Goal: Information Seeking & Learning: Learn about a topic

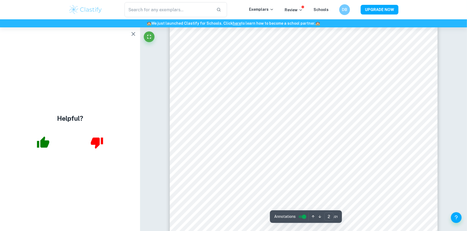
scroll to position [563, 0]
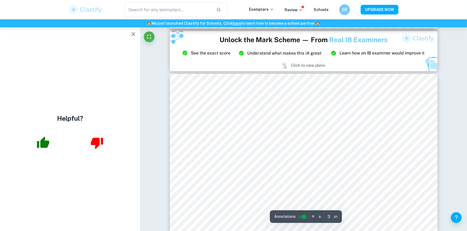
type input "2"
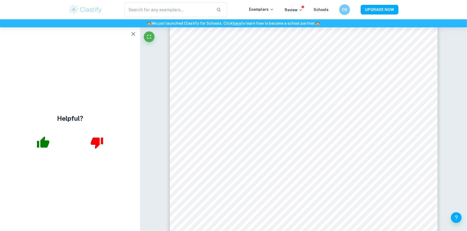
click at [129, 36] on button "button" at bounding box center [133, 34] width 11 height 11
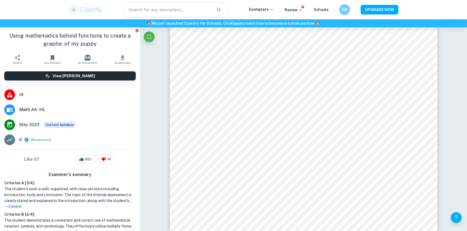
drag, startPoint x: 39, startPoint y: 113, endPoint x: 39, endPoint y: 110, distance: 3.5
click at [39, 110] on span "Math AA - HL" at bounding box center [77, 109] width 117 height 6
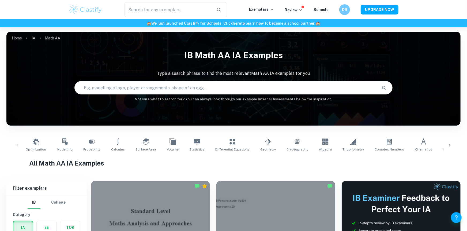
scroll to position [161, 0]
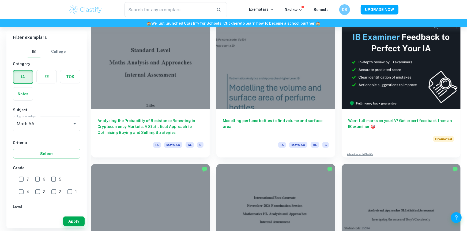
click at [31, 178] on div "7" at bounding box center [25, 178] width 16 height 12
click at [26, 180] on input "7" at bounding box center [21, 179] width 11 height 11
checkbox input "true"
click at [37, 178] on input "6" at bounding box center [37, 179] width 11 height 11
checkbox input "true"
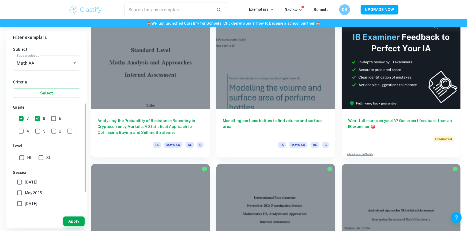
scroll to position [107, 0]
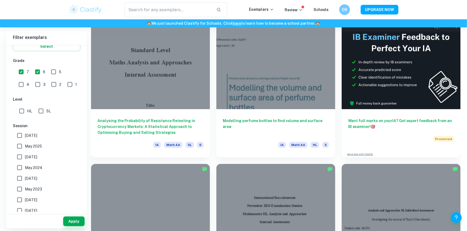
click at [27, 111] on span "HL" at bounding box center [29, 111] width 5 height 6
click at [27, 111] on input "HL" at bounding box center [21, 111] width 11 height 11
checkbox input "true"
click at [69, 222] on button "Apply" at bounding box center [73, 221] width 21 height 10
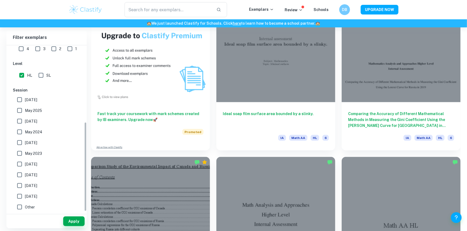
scroll to position [62, 0]
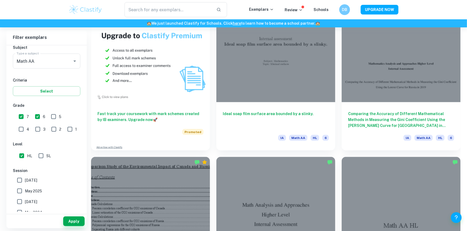
click at [50, 122] on div "2" at bounding box center [58, 128] width 16 height 12
click at [36, 120] on input "6" at bounding box center [37, 116] width 11 height 11
checkbox input "false"
click at [68, 223] on button "Apply" at bounding box center [73, 221] width 21 height 10
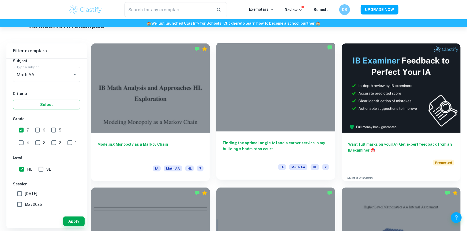
scroll to position [134, 0]
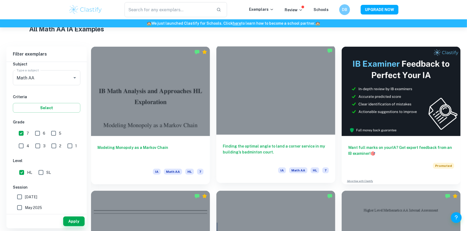
click at [255, 92] on div at bounding box center [276, 89] width 119 height 89
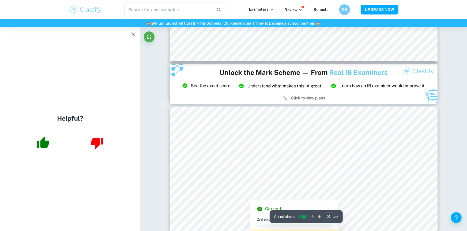
scroll to position [831, 0]
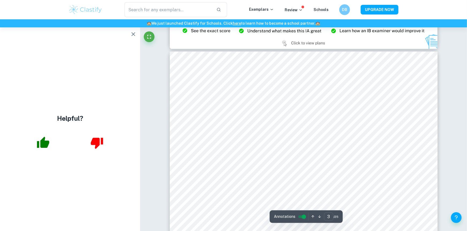
click at [134, 34] on icon "button" at bounding box center [133, 34] width 6 height 6
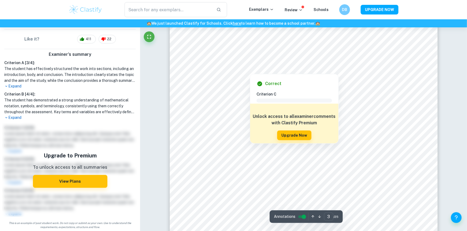
scroll to position [858, 0]
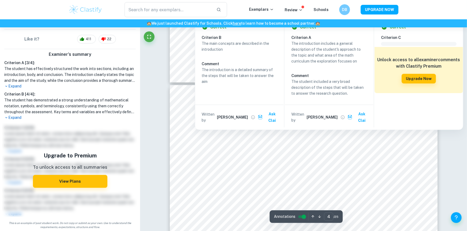
type input "3"
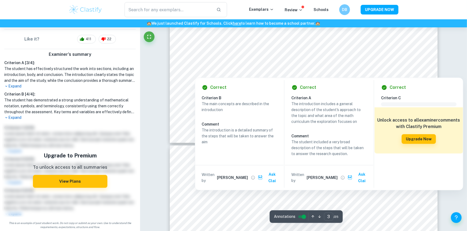
scroll to position [1072, 0]
